Goal: Task Accomplishment & Management: Use online tool/utility

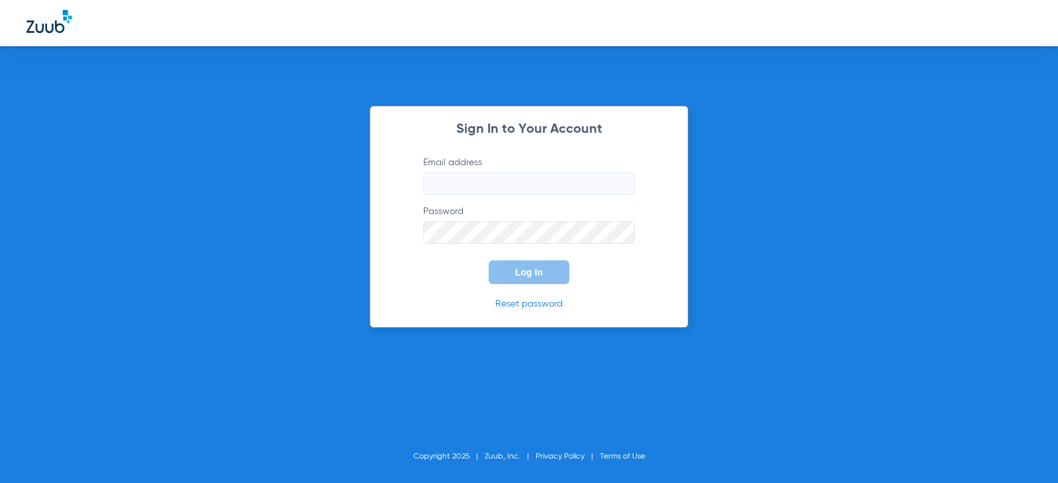
click at [456, 180] on input "Email address" at bounding box center [529, 184] width 212 height 22
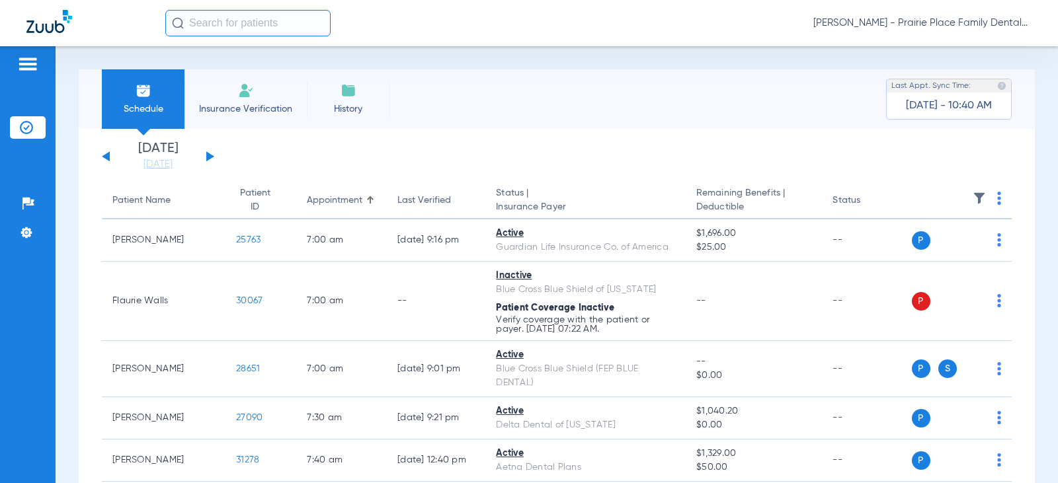
click at [207, 158] on button at bounding box center [210, 156] width 8 height 10
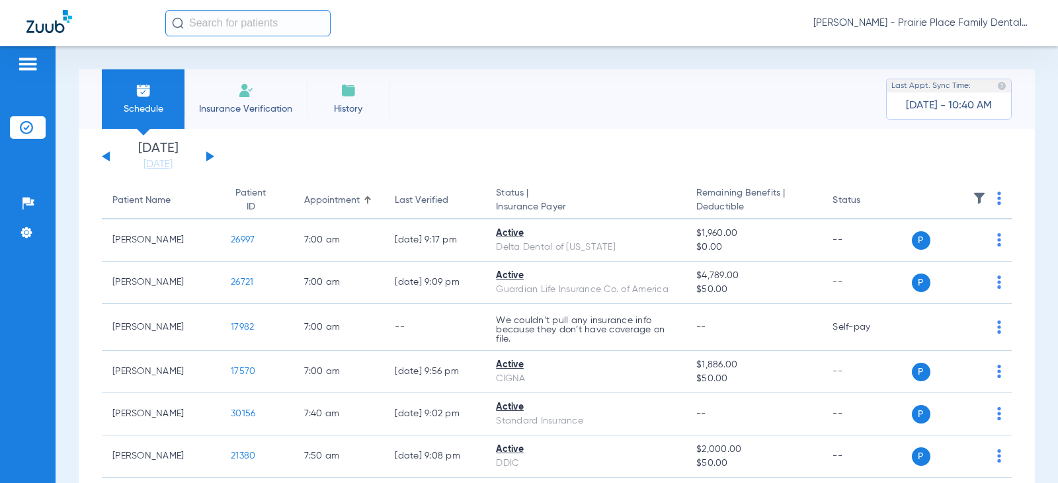
click at [212, 157] on button at bounding box center [210, 156] width 8 height 10
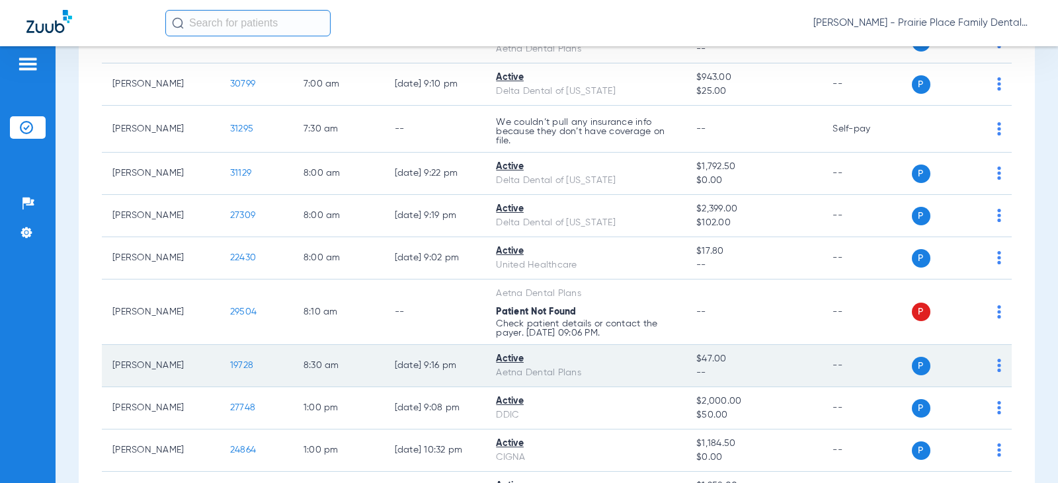
scroll to position [264, 0]
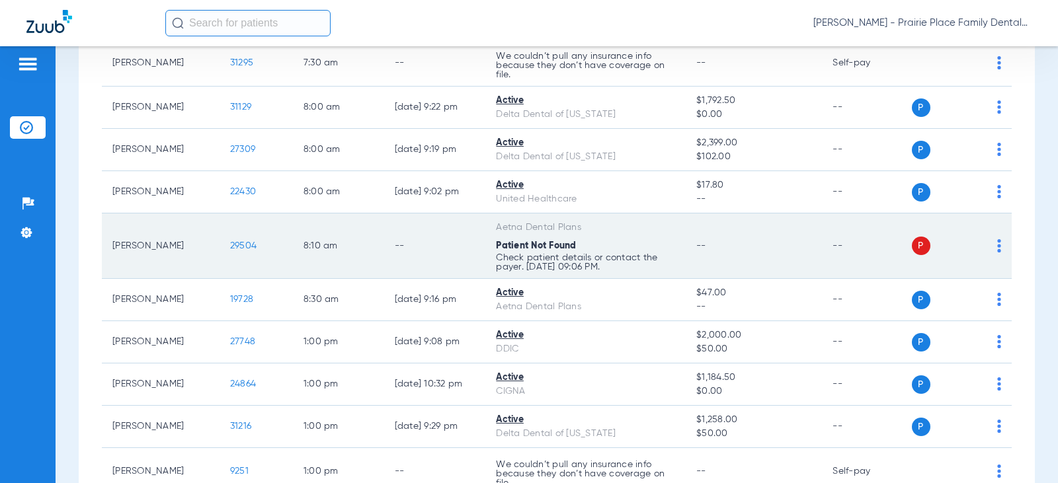
click at [233, 248] on span "29504" at bounding box center [243, 245] width 26 height 9
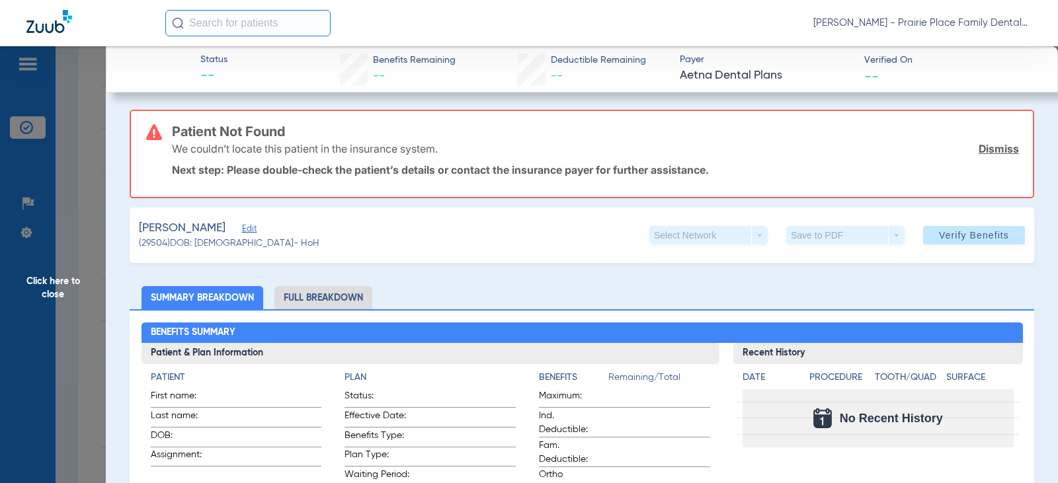
scroll to position [0, 0]
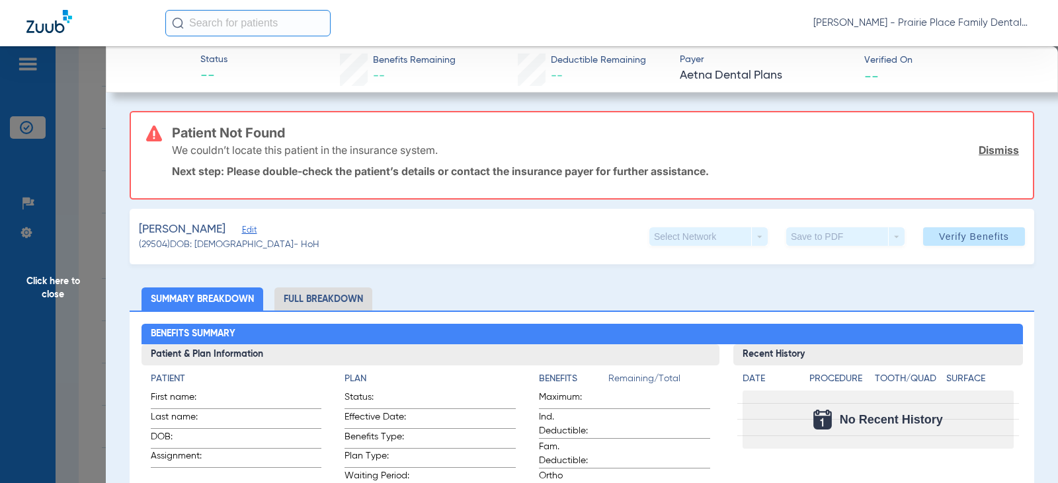
click at [28, 61] on span "Click here to close" at bounding box center [53, 287] width 106 height 483
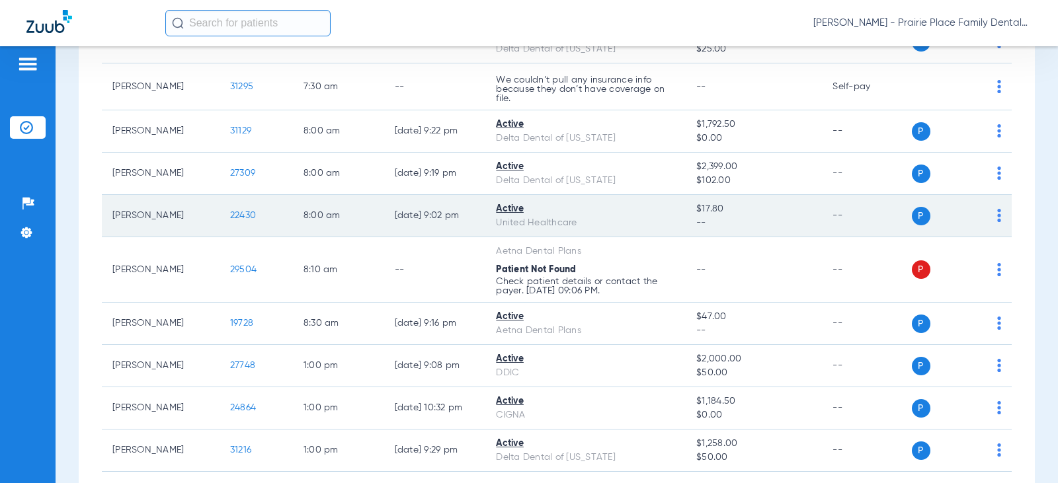
scroll to position [264, 0]
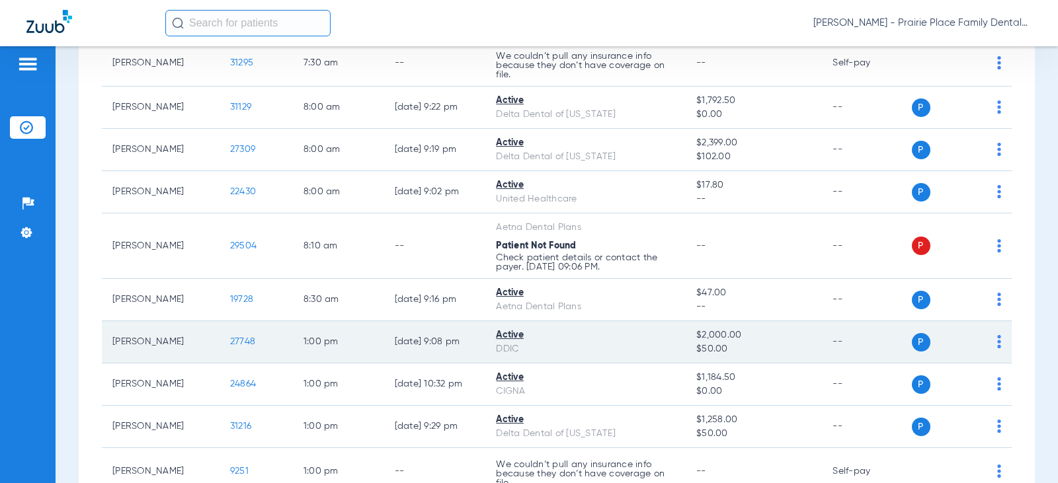
click at [230, 346] on span "27748" at bounding box center [242, 341] width 25 height 9
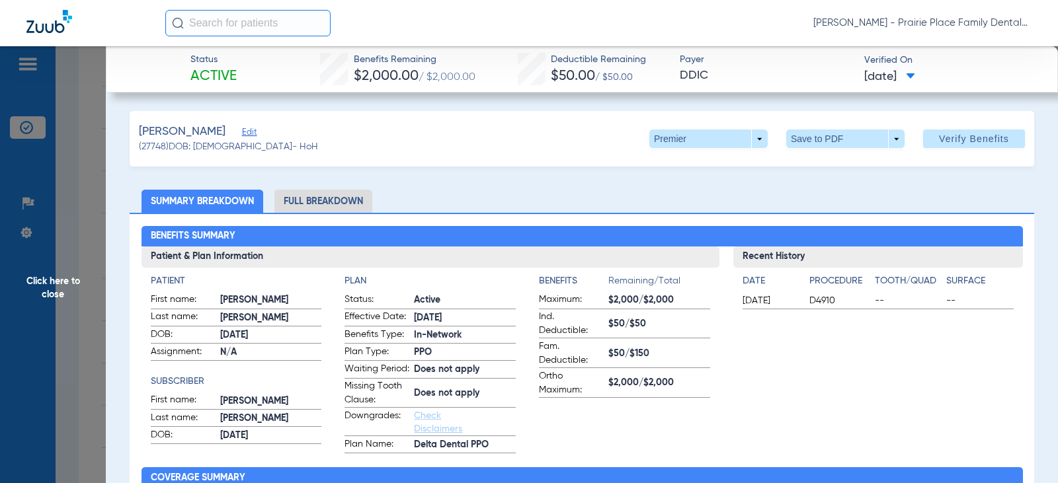
click at [352, 207] on li "Full Breakdown" at bounding box center [323, 201] width 98 height 23
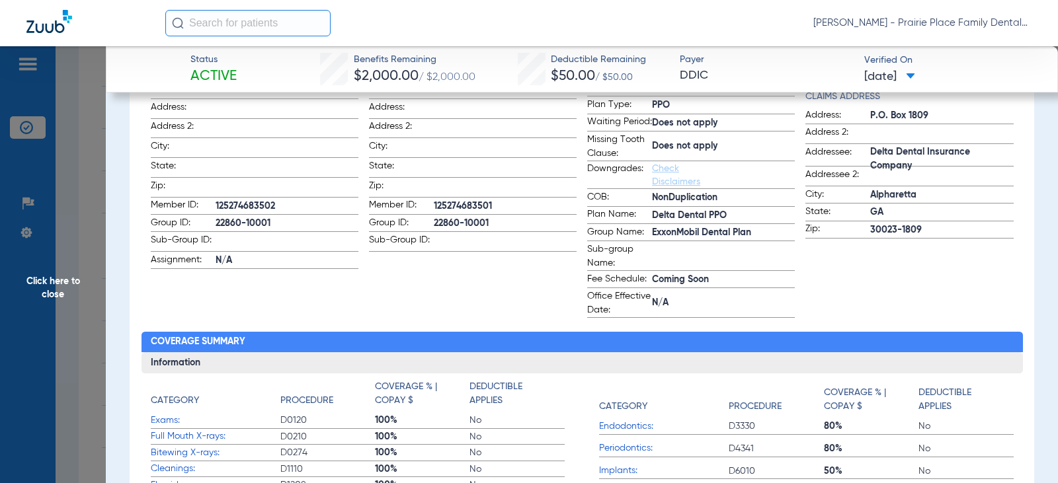
scroll to position [198, 0]
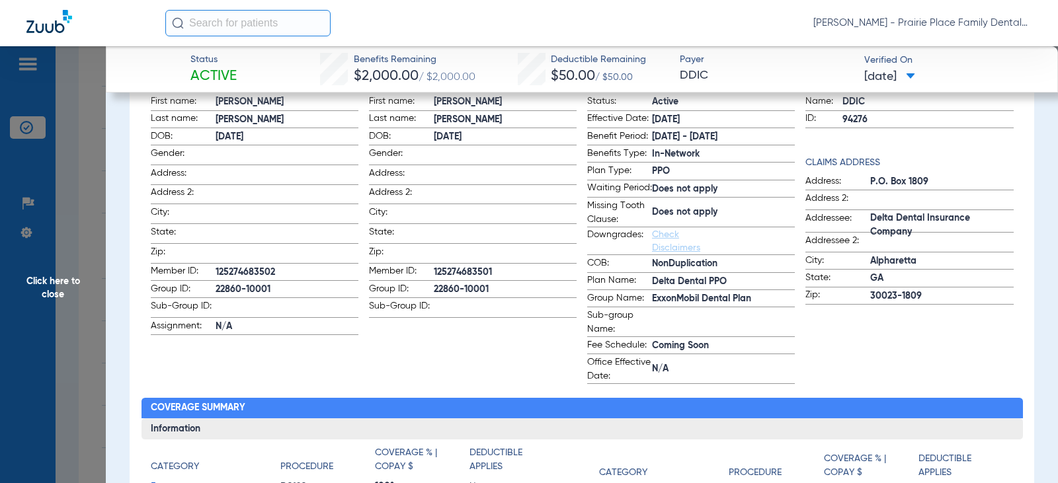
click at [22, 61] on span "Click here to close" at bounding box center [53, 287] width 106 height 483
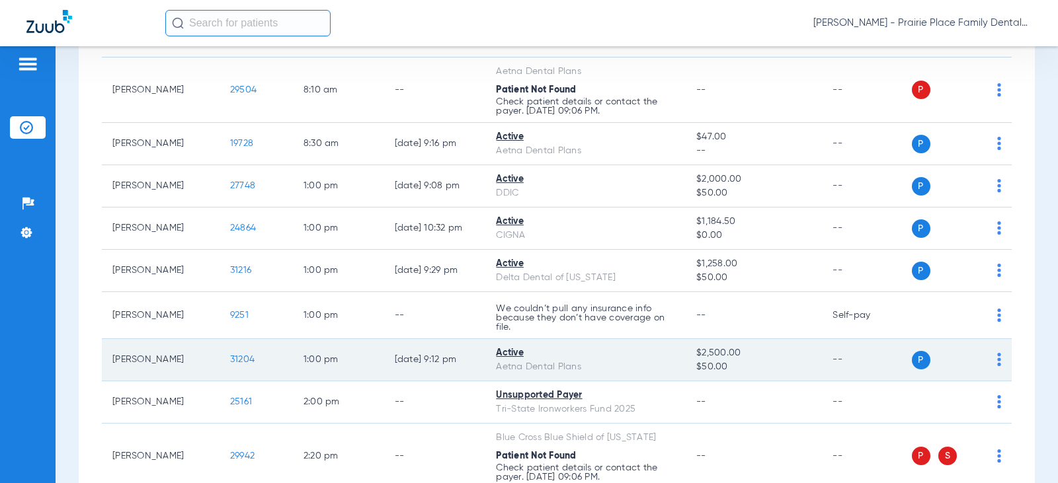
scroll to position [463, 0]
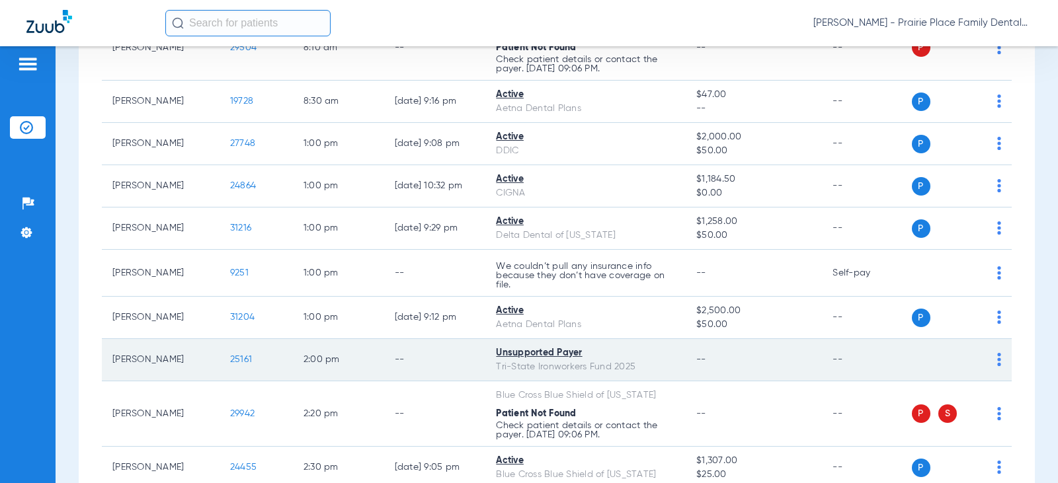
click at [230, 360] on span "25161" at bounding box center [241, 359] width 22 height 9
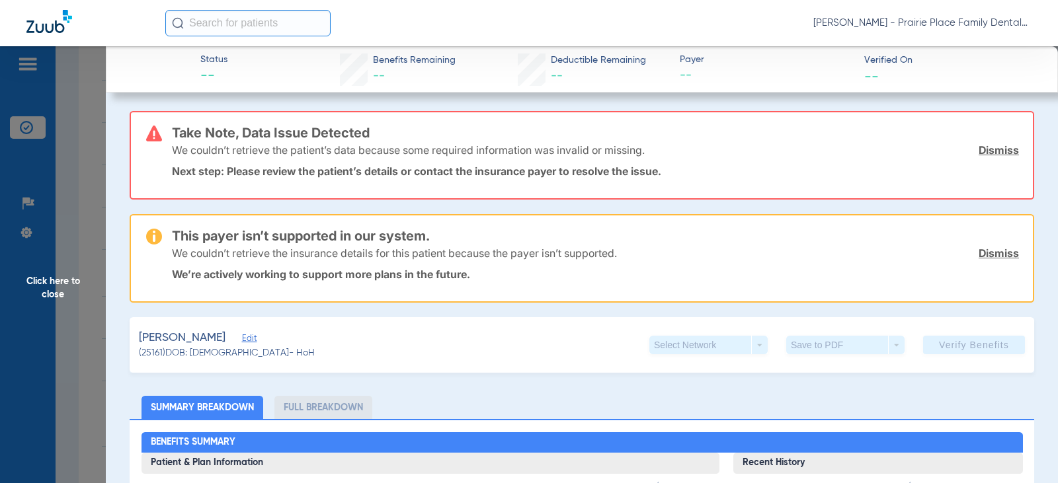
click at [30, 63] on span "Click here to close" at bounding box center [53, 287] width 106 height 483
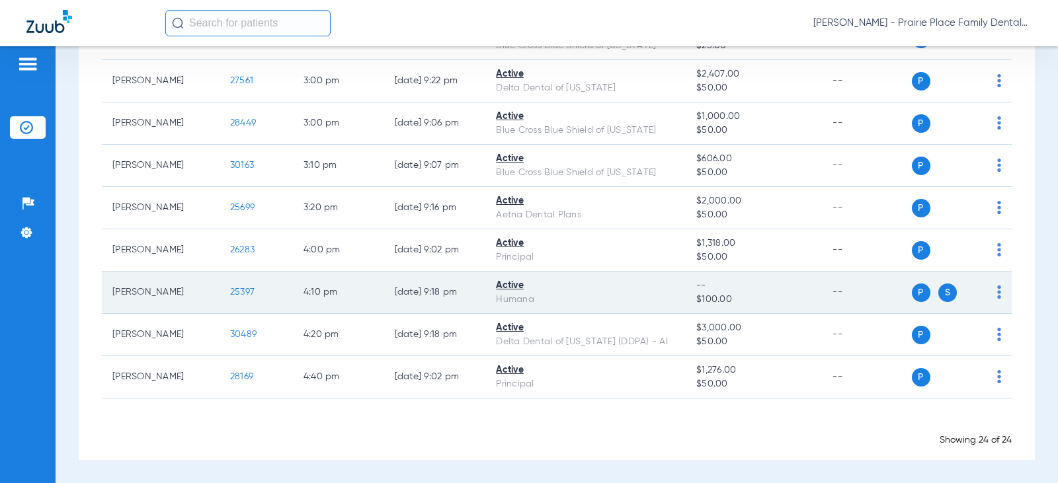
scroll to position [826, 0]
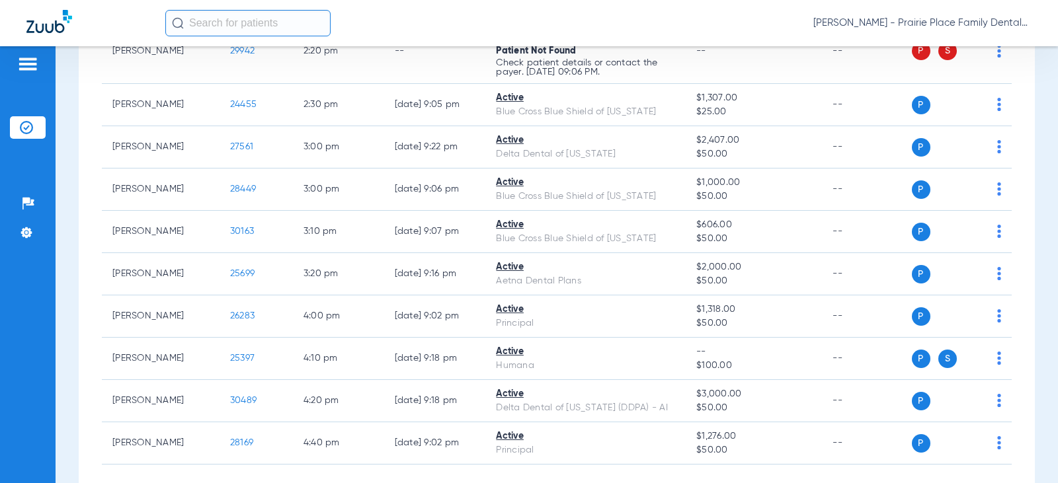
click at [205, 28] on input "text" at bounding box center [247, 23] width 165 height 26
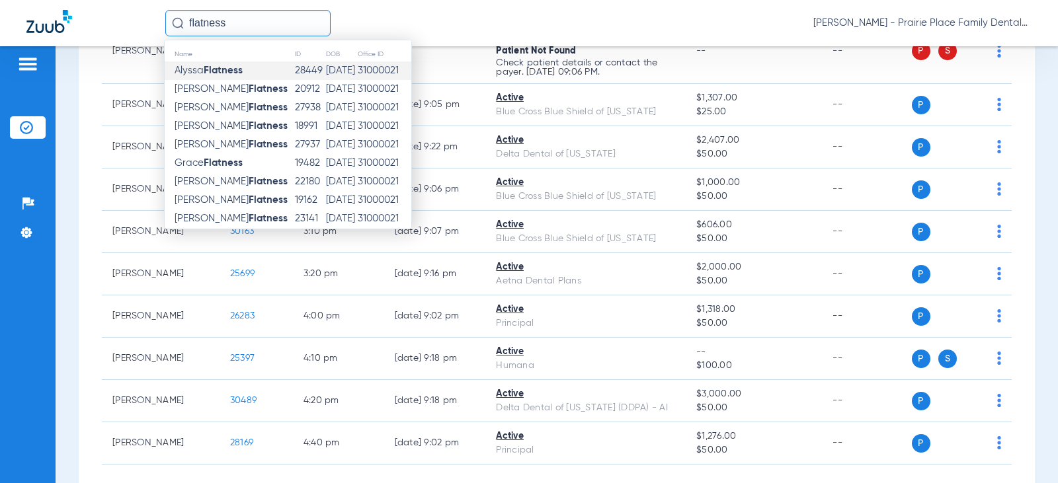
type input "flatness"
click at [219, 73] on strong "Flatness" at bounding box center [223, 70] width 39 height 10
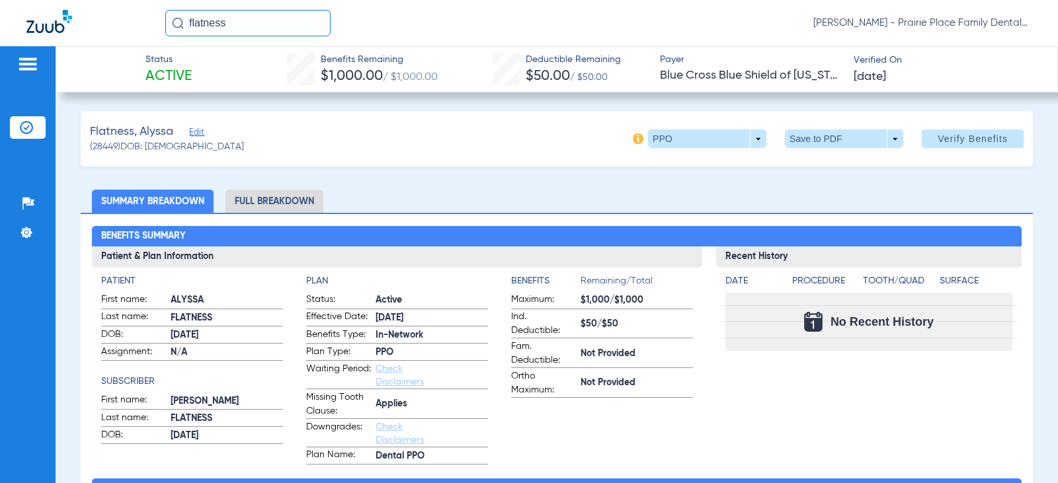
drag, startPoint x: 267, startPoint y: 191, endPoint x: 278, endPoint y: 198, distance: 12.5
click at [268, 191] on li "Full Breakdown" at bounding box center [274, 201] width 98 height 23
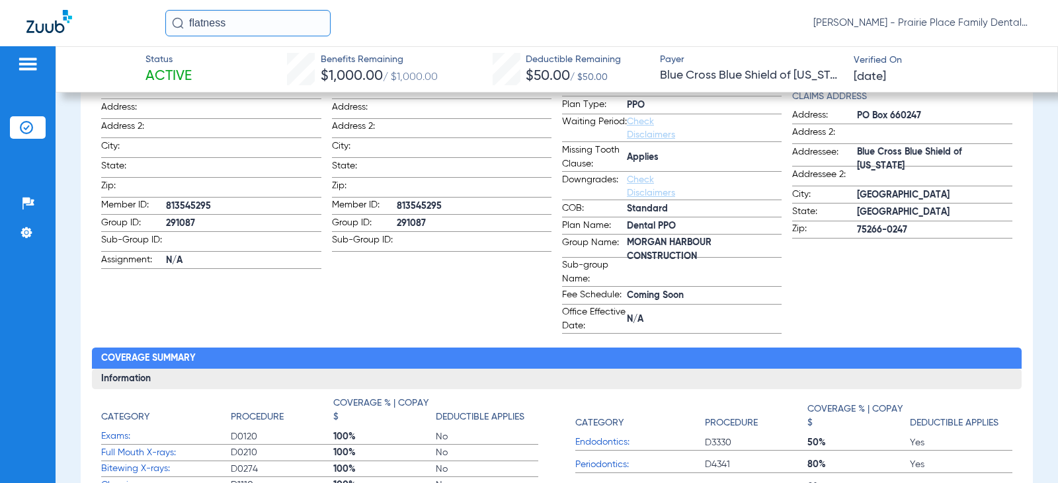
scroll to position [198, 0]
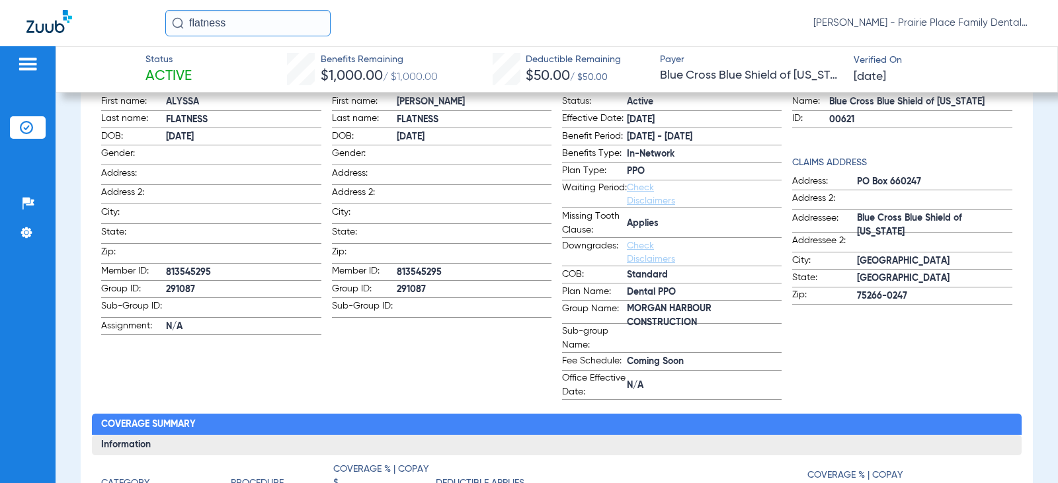
click at [26, 63] on img at bounding box center [27, 64] width 21 height 16
